Goal: Share content: Share content

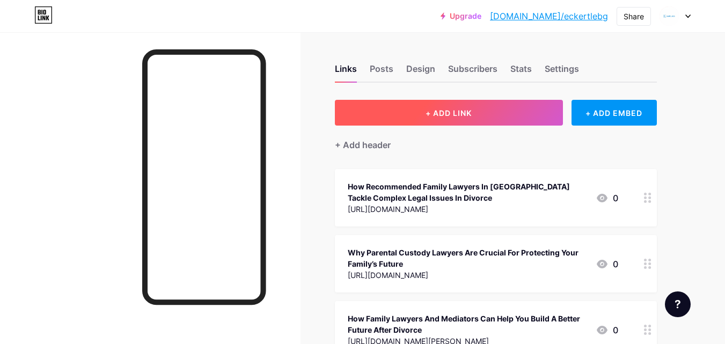
click at [465, 113] on span "+ ADD LINK" at bounding box center [449, 112] width 46 height 9
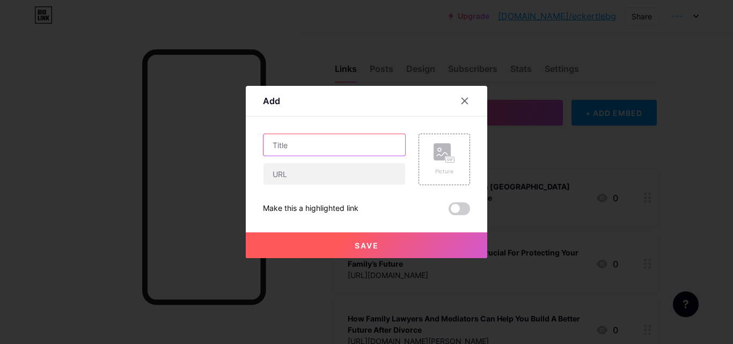
click at [346, 147] on input "text" at bounding box center [335, 144] width 142 height 21
click at [331, 139] on input "text" at bounding box center [335, 144] width 142 height 21
paste input "Budget-Friendly Family Lawyers in [GEOGRAPHIC_DATA] for Domestic Disputes"
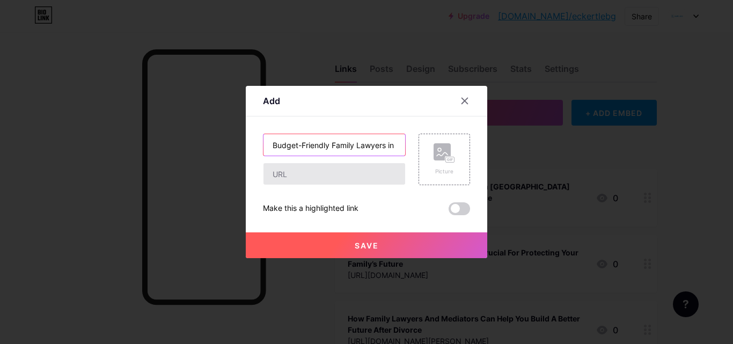
scroll to position [0, 108]
type input "Budget-Friendly Family Lawyers in [GEOGRAPHIC_DATA] for Domestic Disputes"
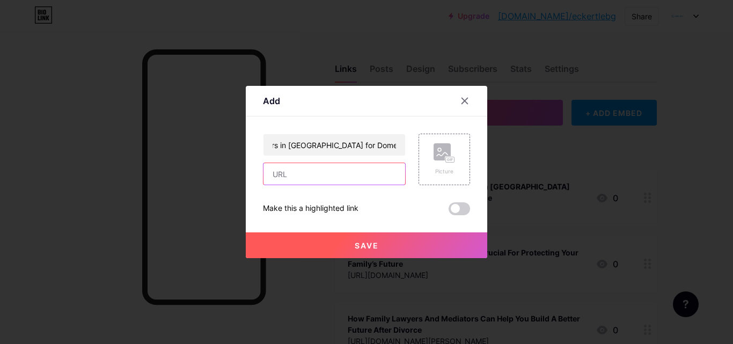
click at [307, 181] on input "text" at bounding box center [335, 173] width 142 height 21
paste input "[URL][DOMAIN_NAME]"
type input "[URL][DOMAIN_NAME]"
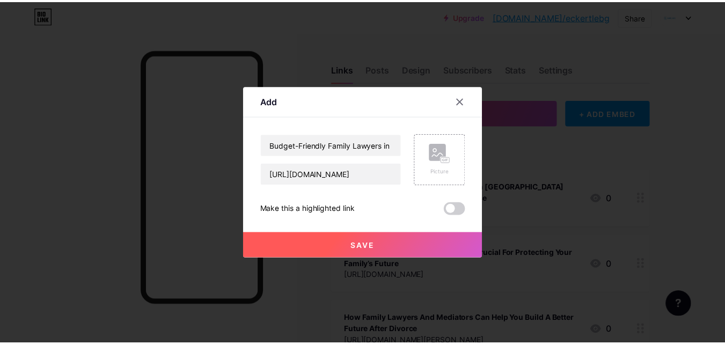
scroll to position [0, 0]
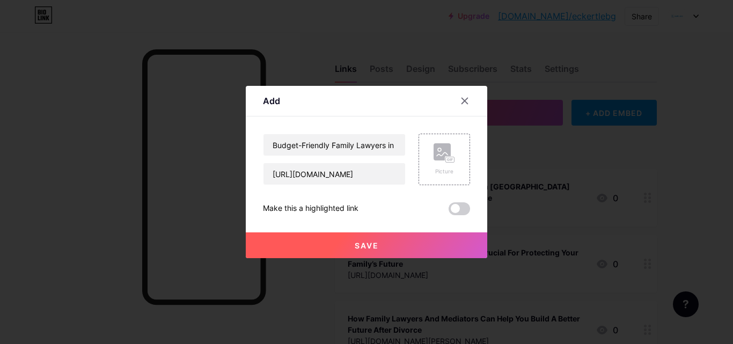
click at [327, 245] on button "Save" at bounding box center [367, 245] width 242 height 26
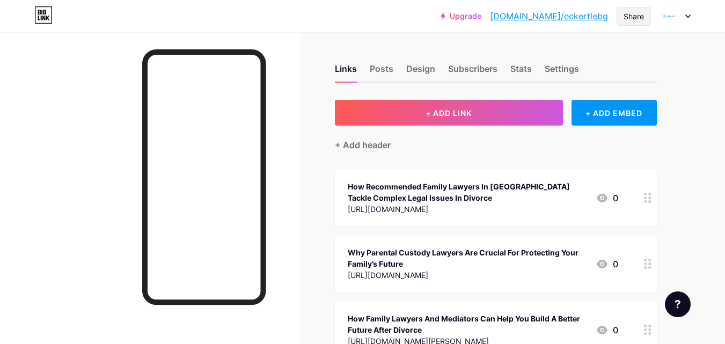
click at [633, 19] on div "Share" at bounding box center [634, 16] width 20 height 11
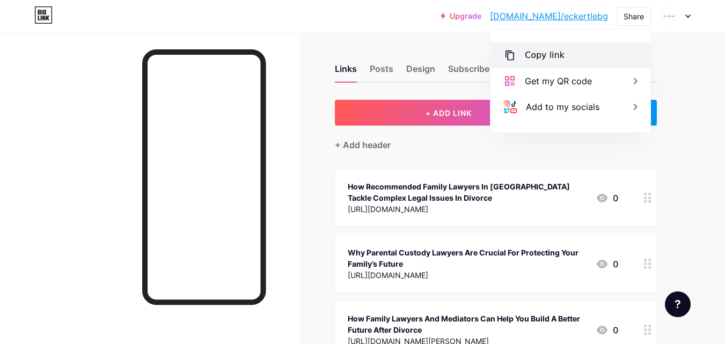
click at [536, 52] on div "Copy link" at bounding box center [545, 55] width 40 height 13
